Goal: Task Accomplishment & Management: Manage account settings

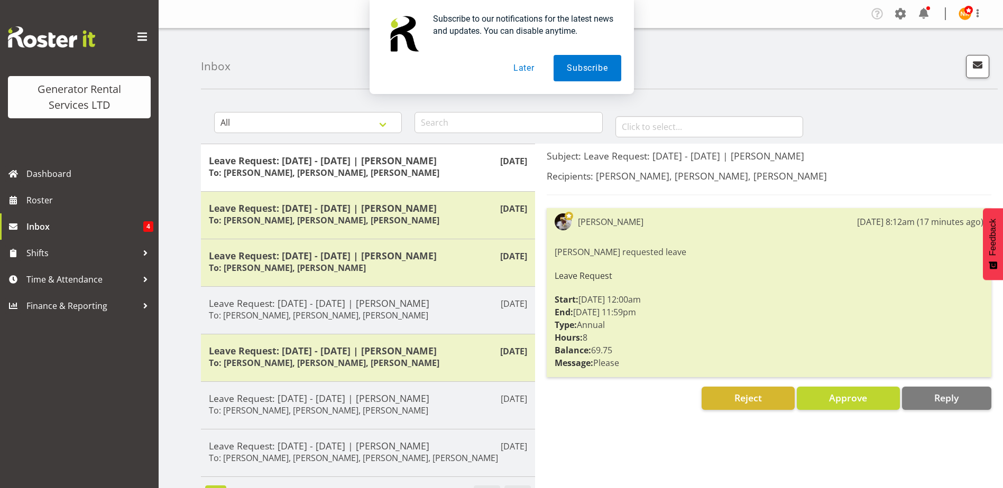
click at [680, 54] on div "Subscribe to our notifications for the latest news and updates. You can disable…" at bounding box center [501, 47] width 1003 height 94
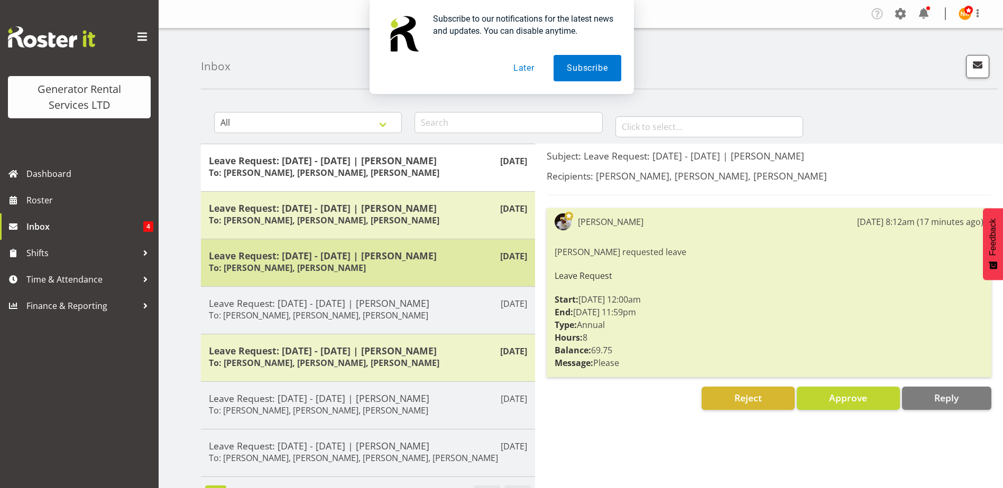
click at [256, 274] on div "Leave Request: [DATE] - [DATE] | [PERSON_NAME] To: [PERSON_NAME], [PERSON_NAME]" at bounding box center [368, 263] width 318 height 26
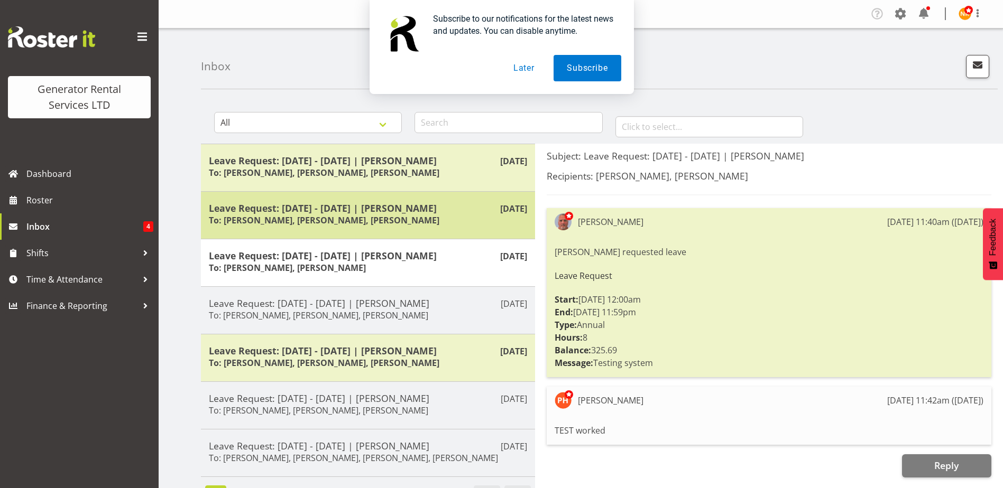
click at [356, 212] on h5 "Leave Request: [DATE] - [DATE] | [PERSON_NAME]" at bounding box center [368, 208] width 318 height 12
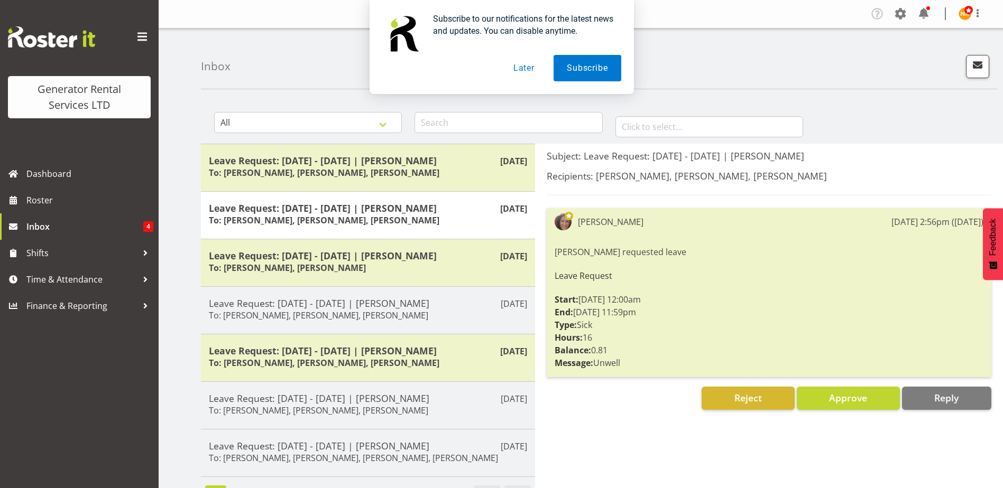
drag, startPoint x: 528, startPoint y: 68, endPoint x: 630, endPoint y: 54, distance: 103.5
click at [528, 68] on button "Later" at bounding box center [524, 68] width 48 height 26
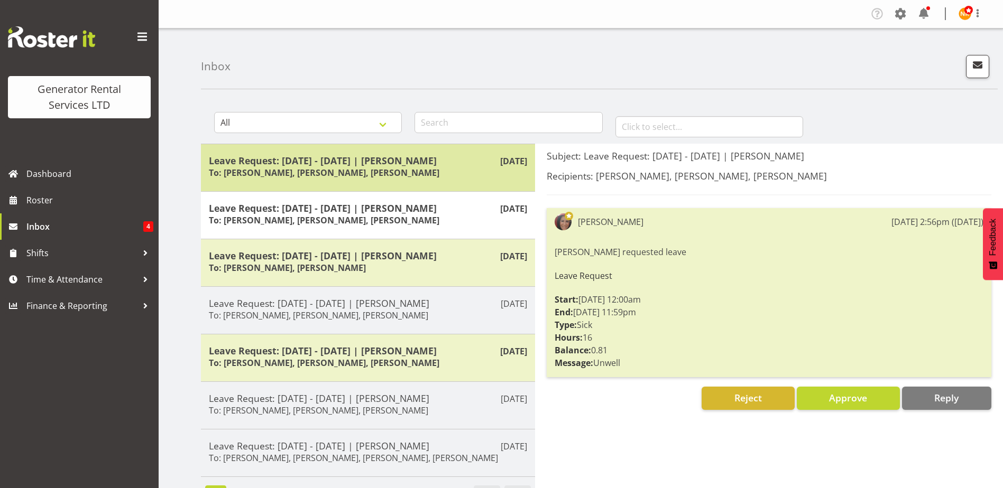
click at [379, 162] on h5 "Leave Request: [DATE] - [DATE] | [PERSON_NAME]" at bounding box center [368, 161] width 318 height 12
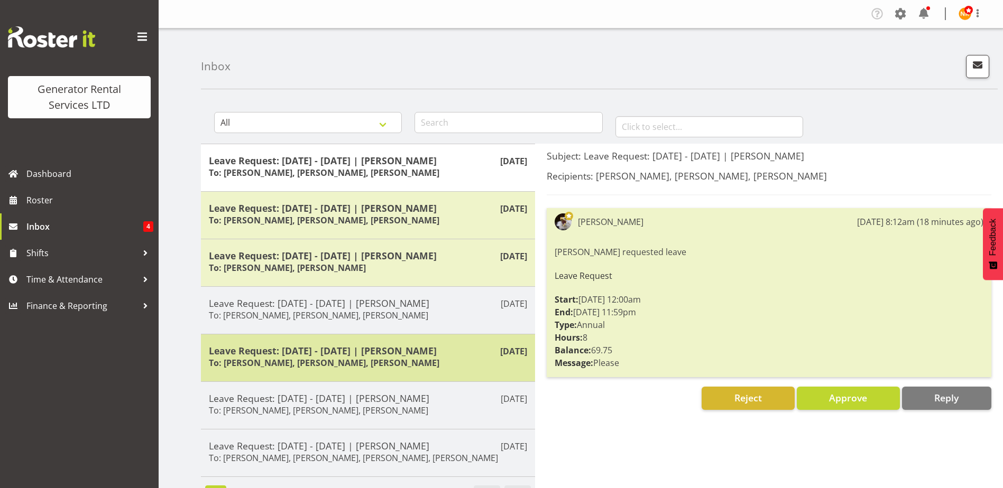
click at [376, 361] on h6 "To: [PERSON_NAME], [PERSON_NAME], [PERSON_NAME]" at bounding box center [324, 363] width 230 height 11
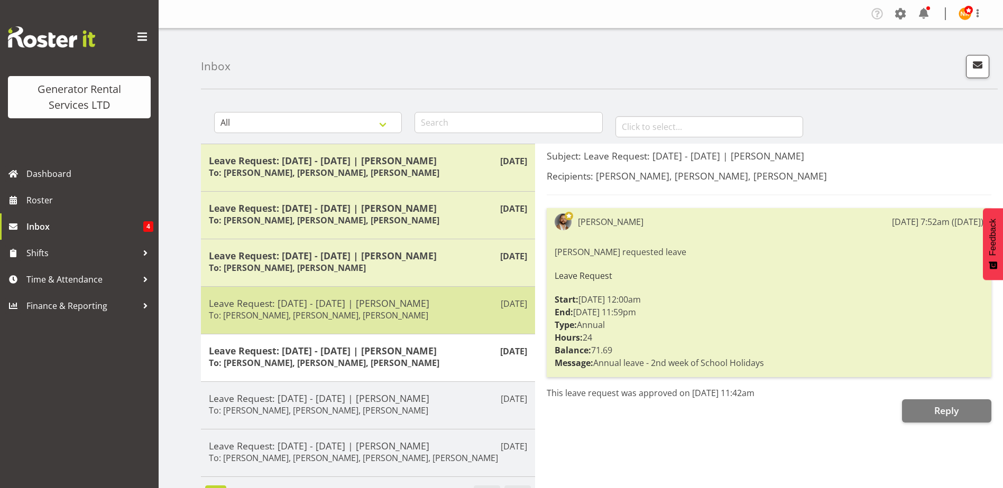
click at [444, 305] on h5 "Leave Request: [DATE] - [DATE] | [PERSON_NAME]" at bounding box center [368, 304] width 318 height 12
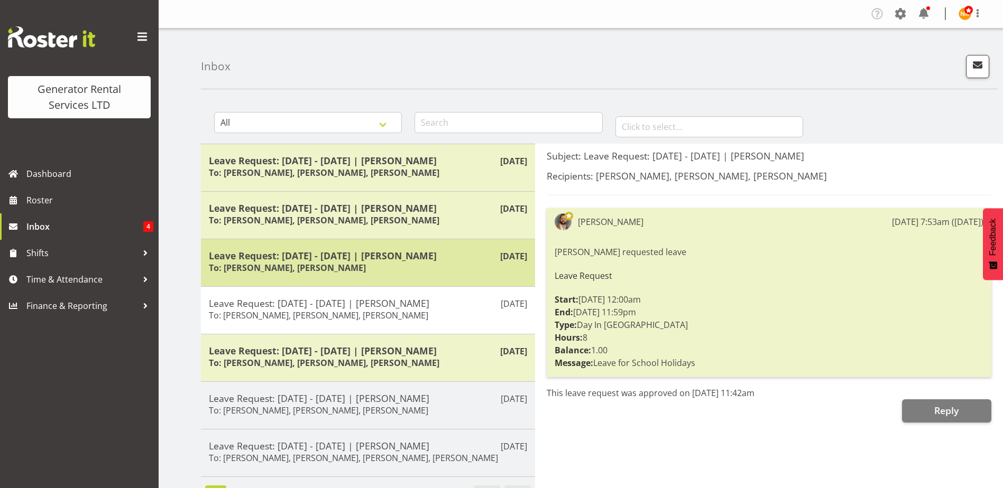
click at [378, 268] on div "Leave Request: [DATE] - [DATE] | [PERSON_NAME] To: [PERSON_NAME], [PERSON_NAME]" at bounding box center [368, 263] width 318 height 26
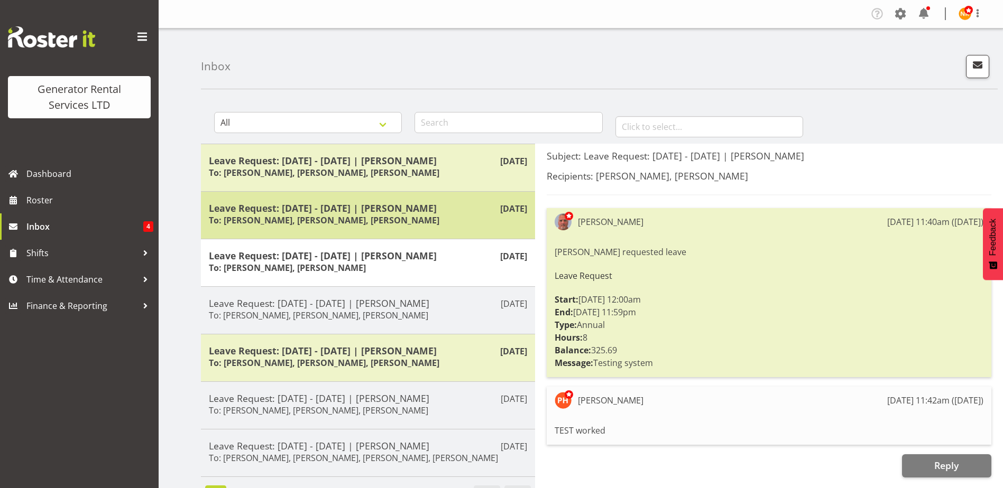
click at [431, 226] on div "Leave Request: [DATE] - [DATE] | [PERSON_NAME] To: [PERSON_NAME], [PERSON_NAME]…" at bounding box center [368, 215] width 318 height 26
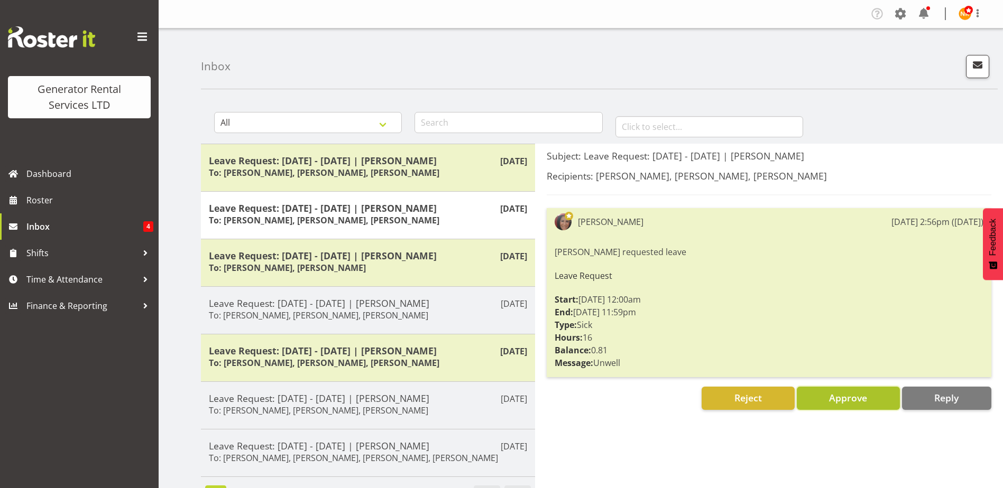
click at [852, 404] on span "Approve" at bounding box center [848, 398] width 38 height 13
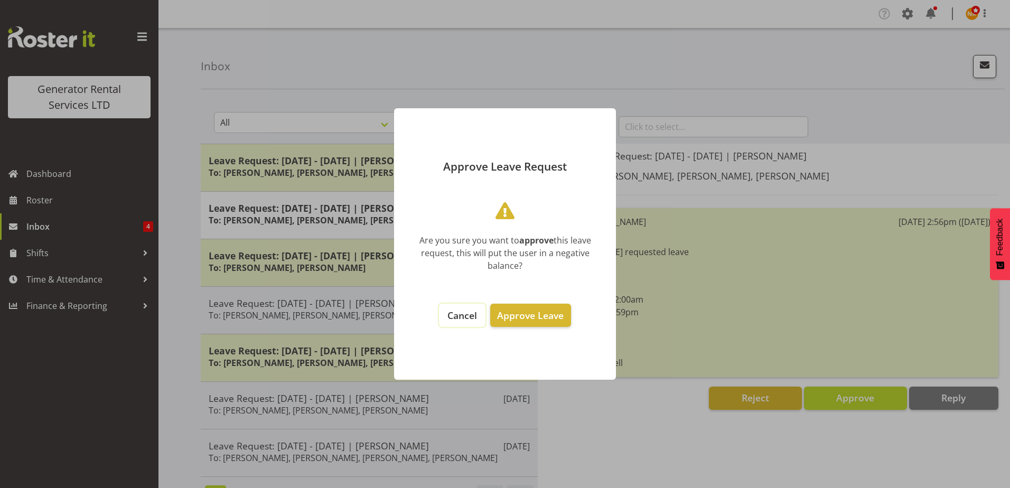
click at [467, 319] on span "Cancel" at bounding box center [463, 315] width 30 height 13
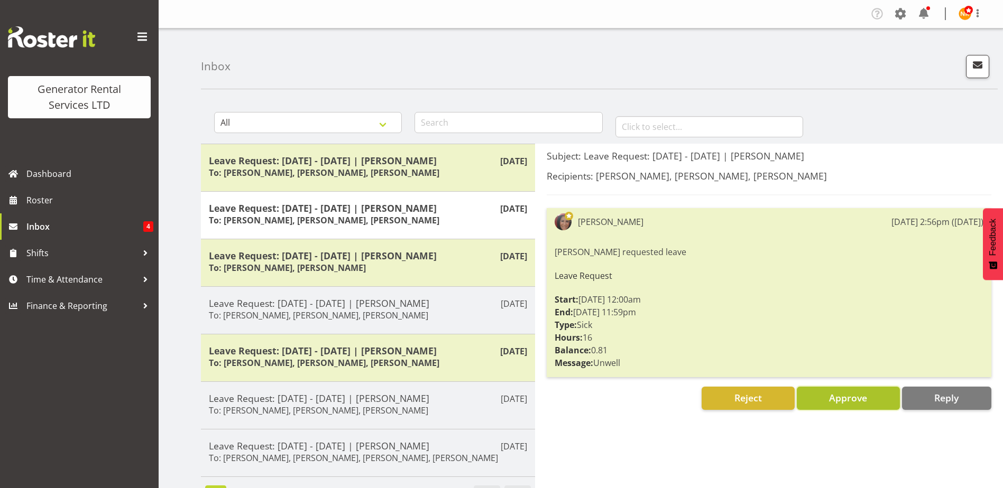
click at [819, 405] on button "Approve" at bounding box center [847, 398] width 103 height 23
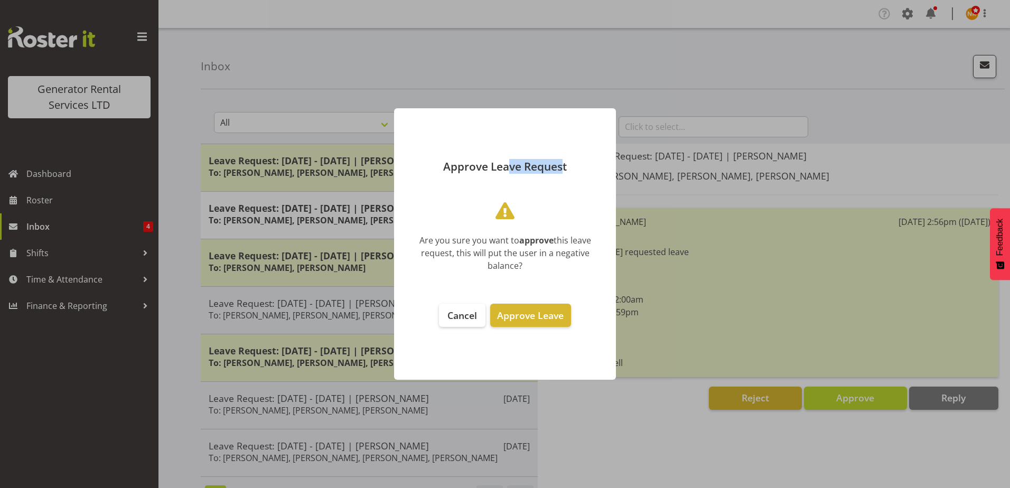
drag, startPoint x: 509, startPoint y: 147, endPoint x: 562, endPoint y: 116, distance: 61.8
click at [562, 116] on header "Approve Leave Request" at bounding box center [505, 145] width 222 height 75
drag, startPoint x: 562, startPoint y: 116, endPoint x: 495, endPoint y: 72, distance: 79.9
click at [494, 73] on div at bounding box center [505, 244] width 1010 height 488
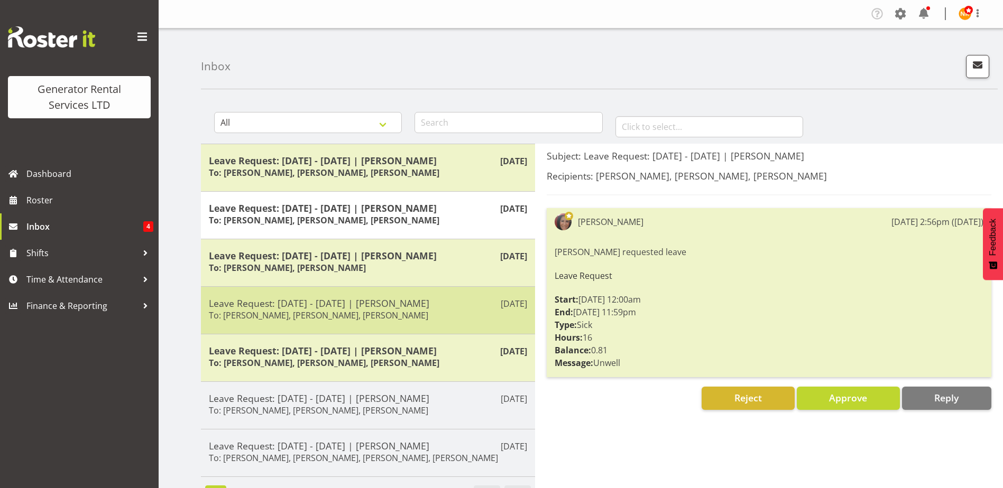
click at [408, 307] on h5 "Leave Request: [DATE] - [DATE] | [PERSON_NAME]" at bounding box center [368, 304] width 318 height 12
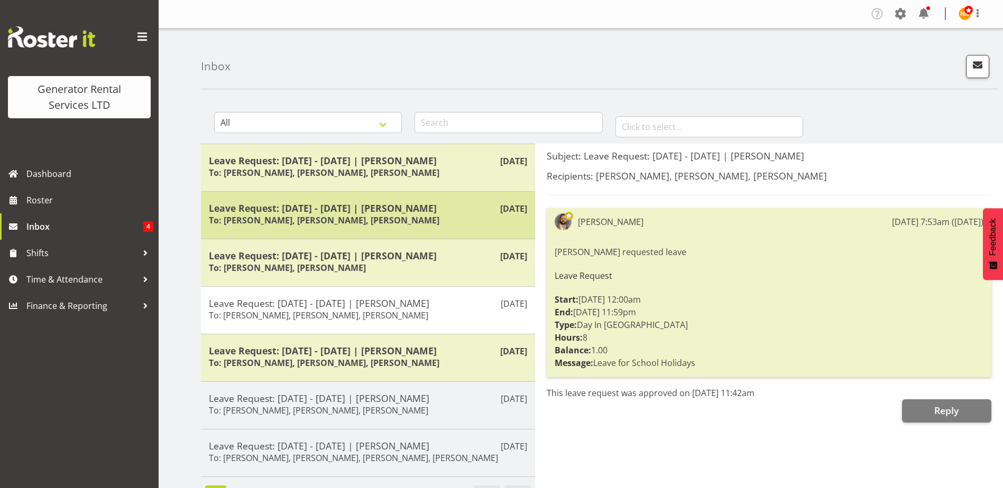
click at [416, 225] on div "Leave Request: [DATE] - [DATE] | [PERSON_NAME] To: [PERSON_NAME], [PERSON_NAME]…" at bounding box center [368, 215] width 318 height 26
